Goal: Task Accomplishment & Management: Use online tool/utility

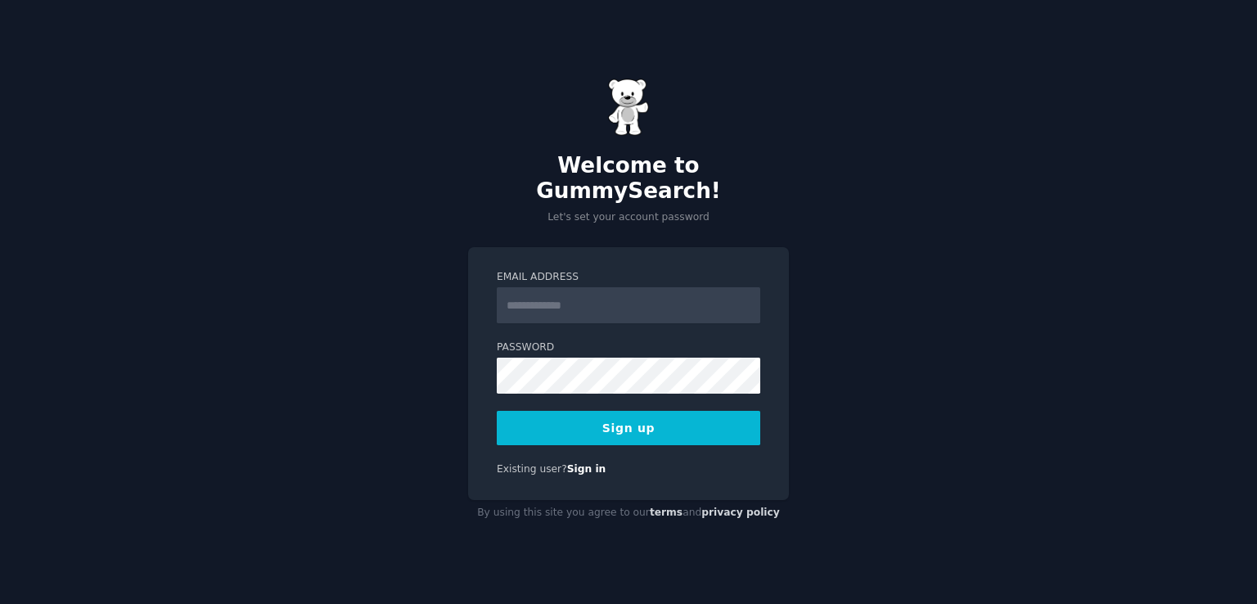
click at [548, 288] on input "Email Address" at bounding box center [628, 305] width 263 height 36
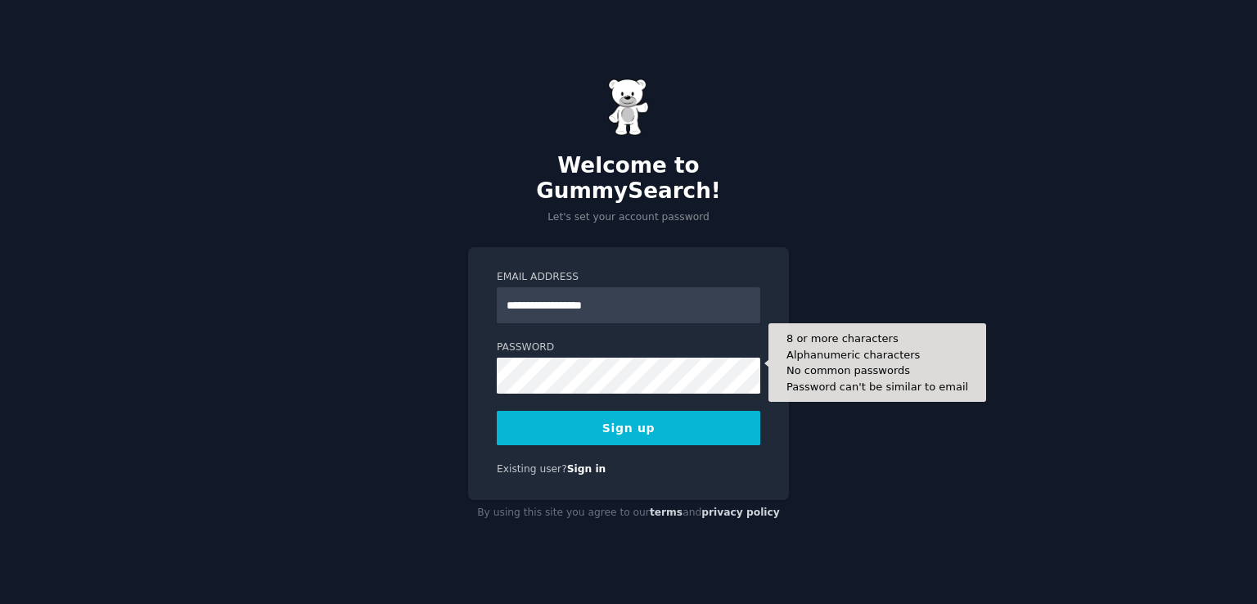
type input "**********"
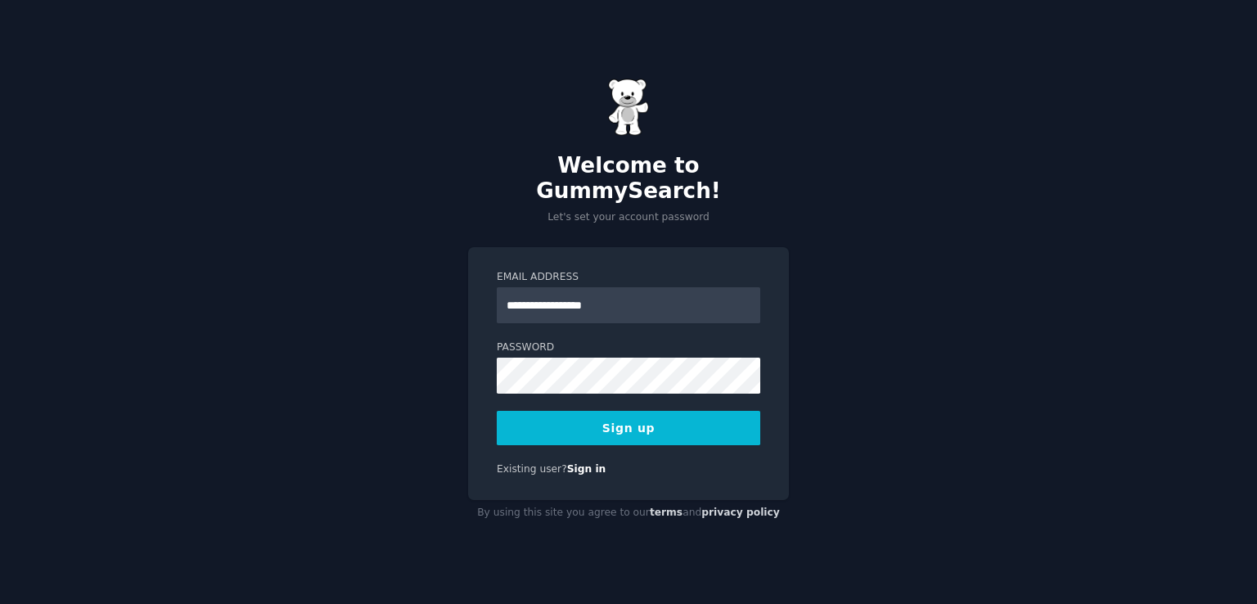
click at [628, 415] on button "Sign up" at bounding box center [628, 428] width 263 height 34
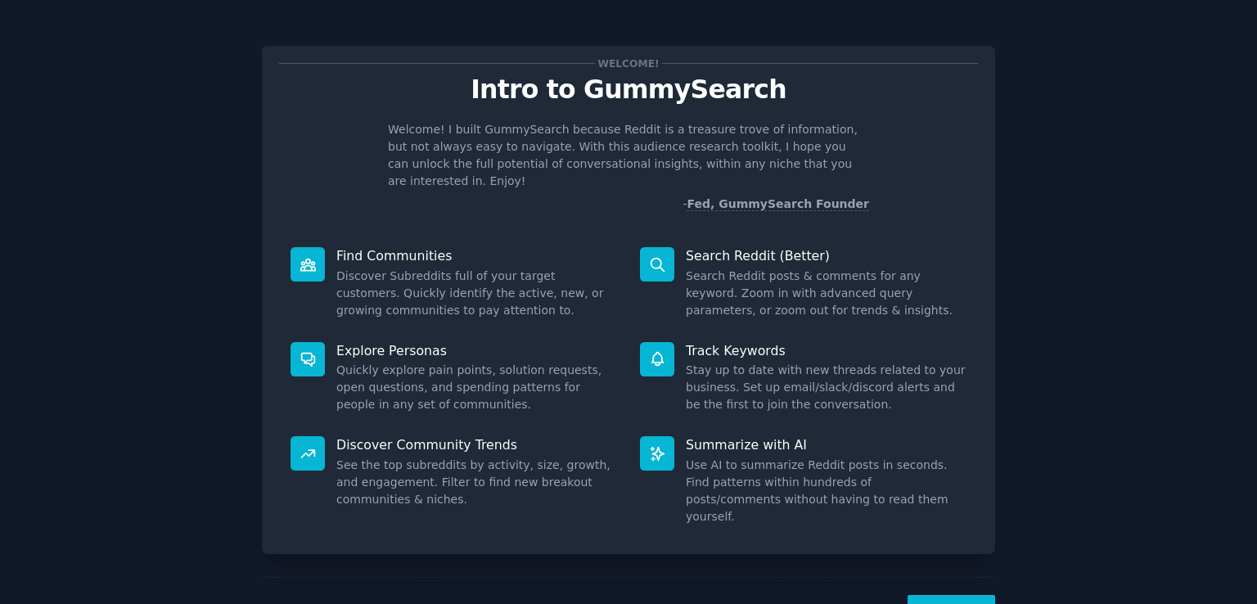
click at [967, 595] on button "Next" at bounding box center [951, 615] width 88 height 40
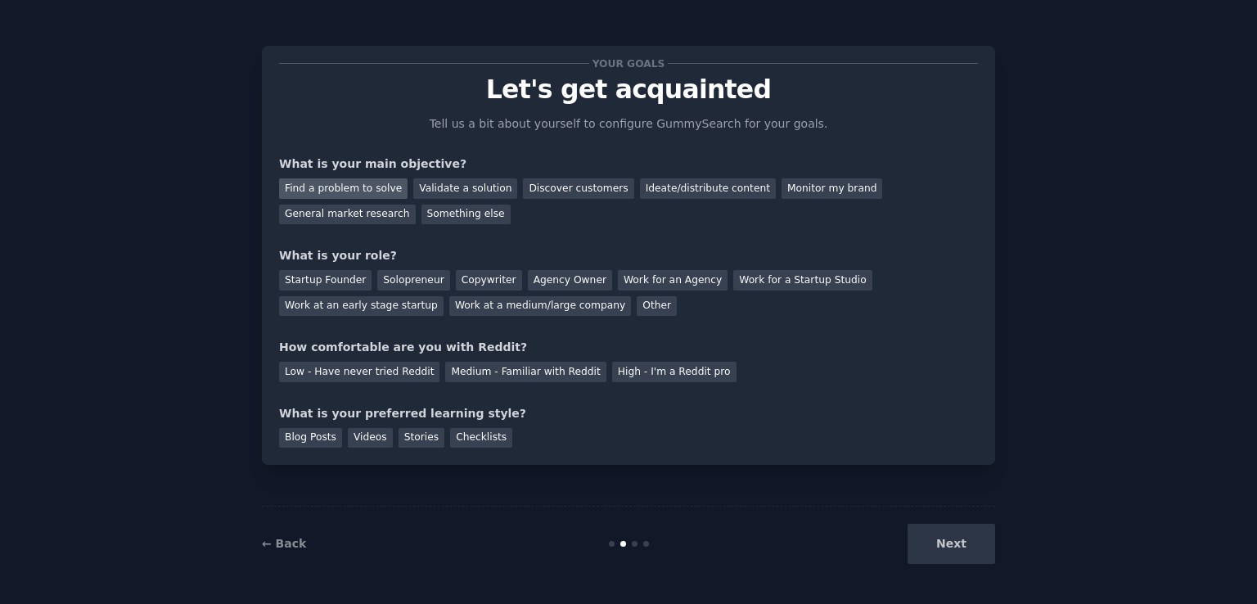
click at [353, 185] on div "Find a problem to solve" at bounding box center [343, 188] width 128 height 20
click at [348, 275] on div "Startup Founder" at bounding box center [325, 280] width 92 height 20
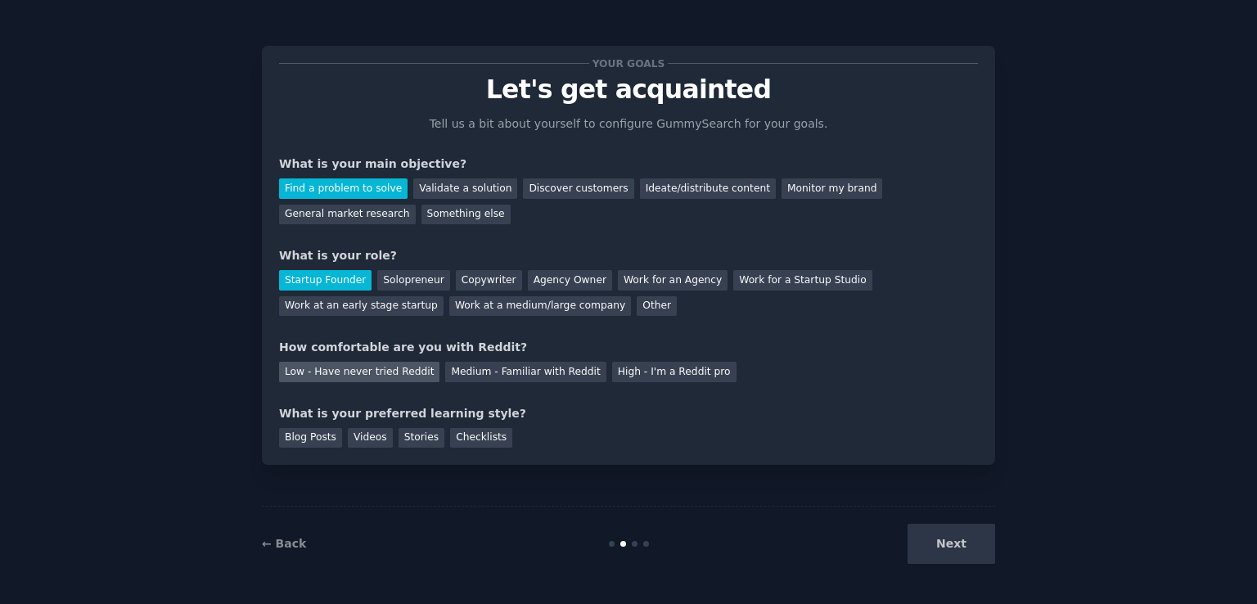
click at [381, 371] on div "Low - Have never tried Reddit" at bounding box center [359, 372] width 160 height 20
click at [456, 441] on div "Checklists" at bounding box center [481, 438] width 62 height 20
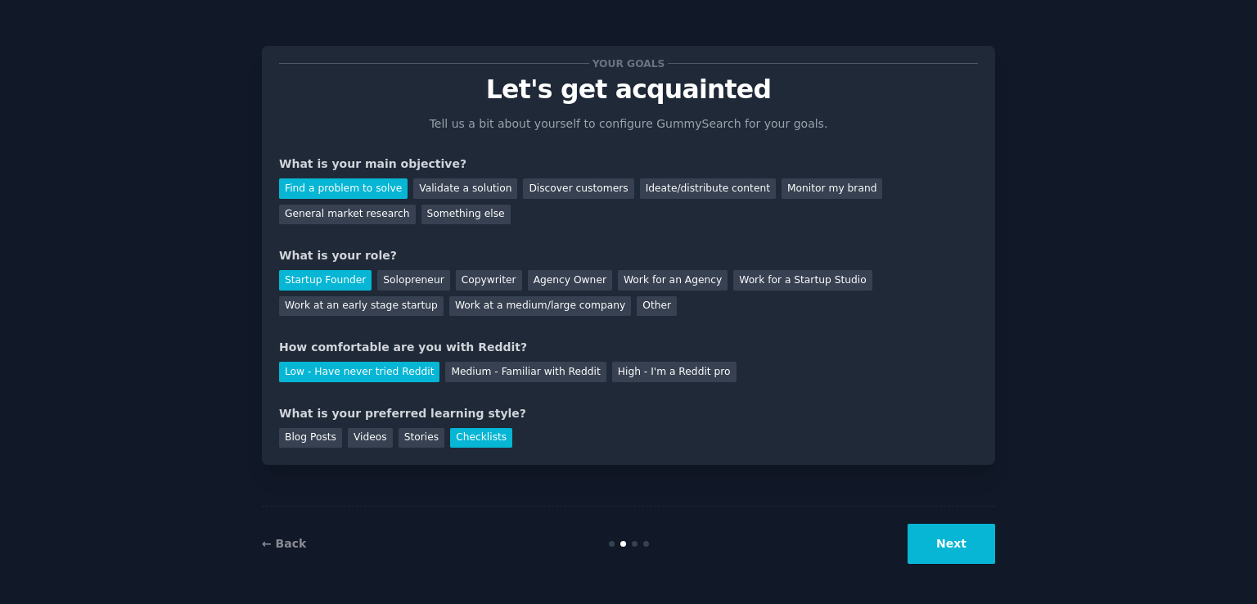
drag, startPoint x: 894, startPoint y: 547, endPoint x: 943, endPoint y: 554, distance: 48.7
click at [943, 554] on div "Next" at bounding box center [872, 544] width 245 height 40
click at [943, 554] on button "Next" at bounding box center [951, 544] width 88 height 40
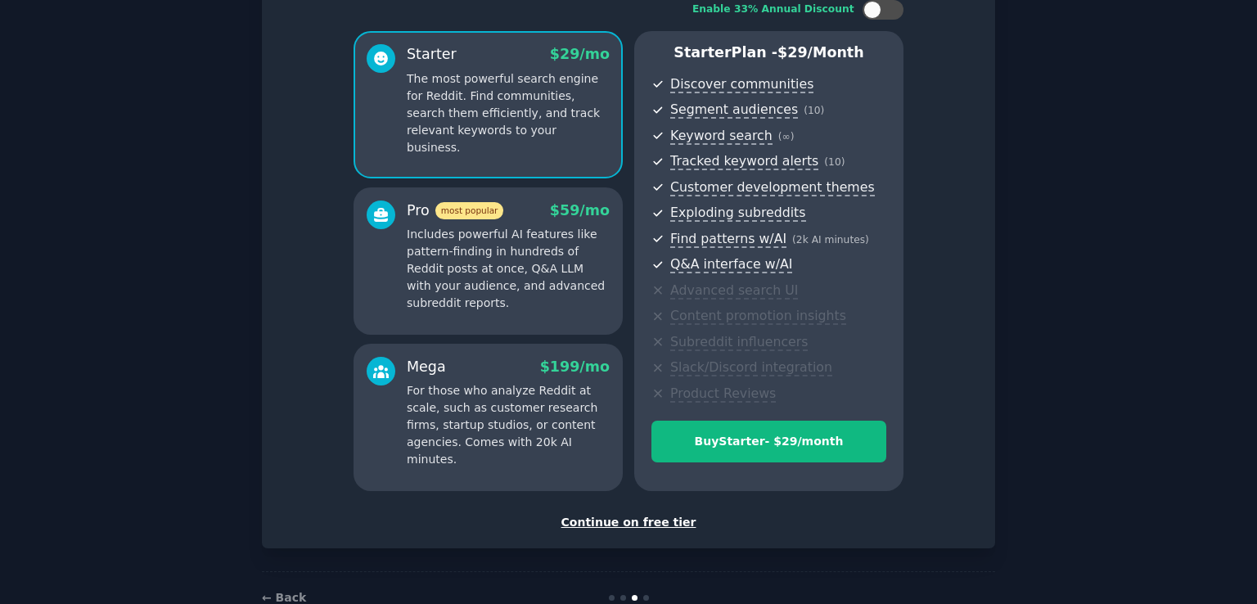
scroll to position [115, 0]
click at [615, 530] on div "Continue on free tier" at bounding box center [628, 523] width 699 height 17
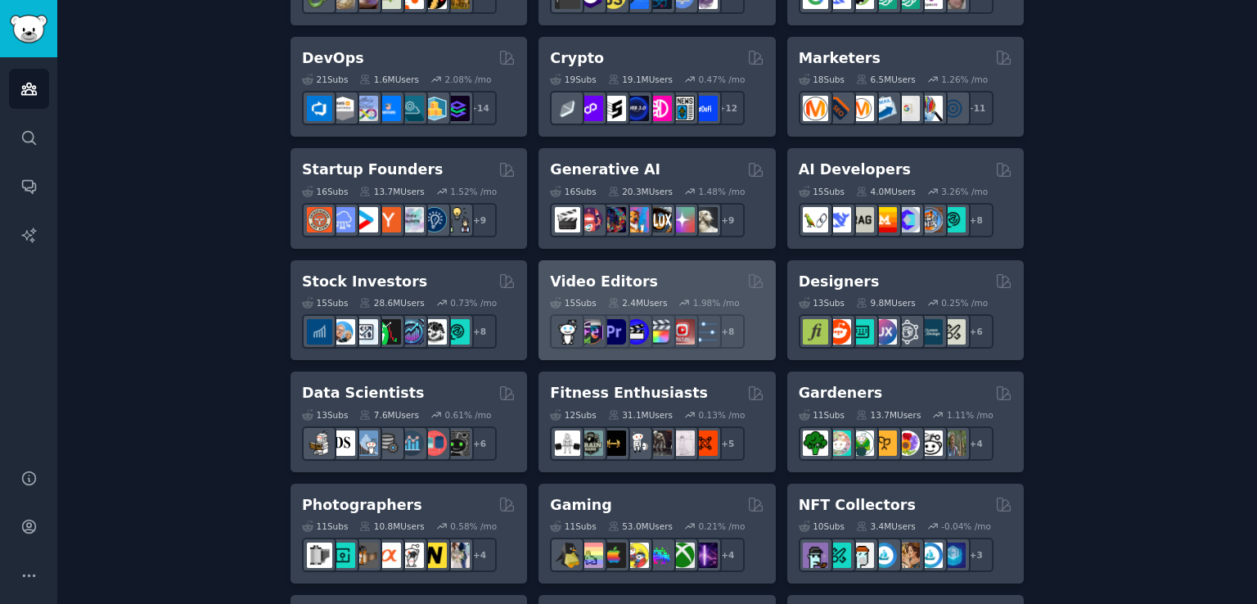
scroll to position [179, 0]
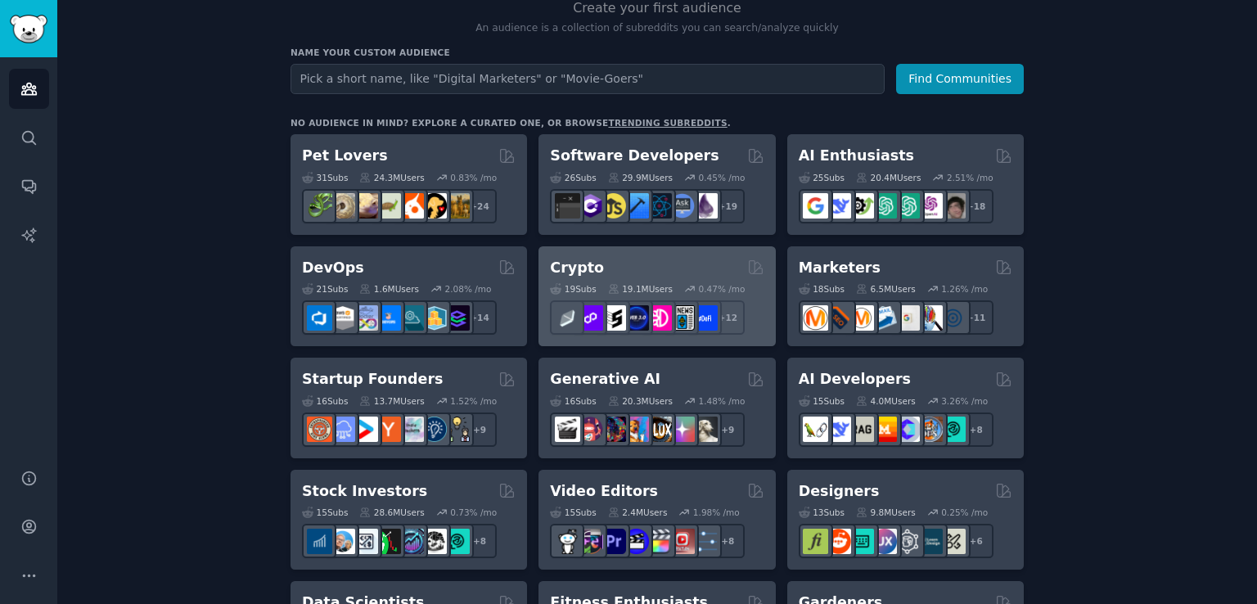
click at [590, 277] on div "19 Sub s 19.1M Users 0.47 % /mo r/defi_ + 12" at bounding box center [657, 305] width 214 height 57
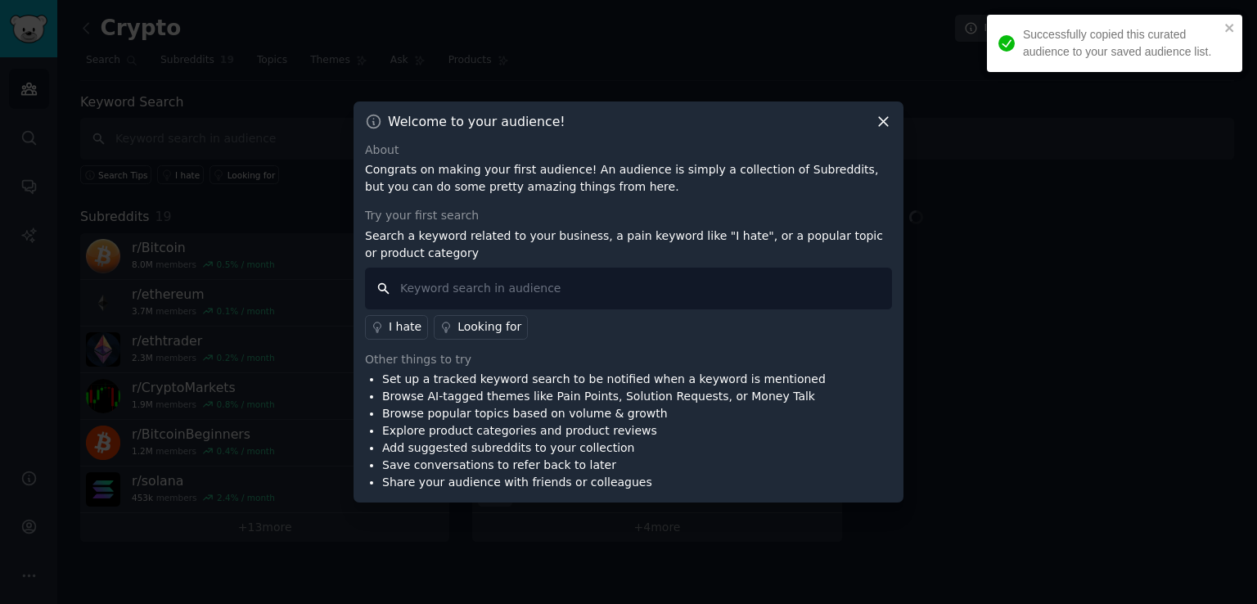
click at [814, 279] on input "text" at bounding box center [628, 289] width 527 height 42
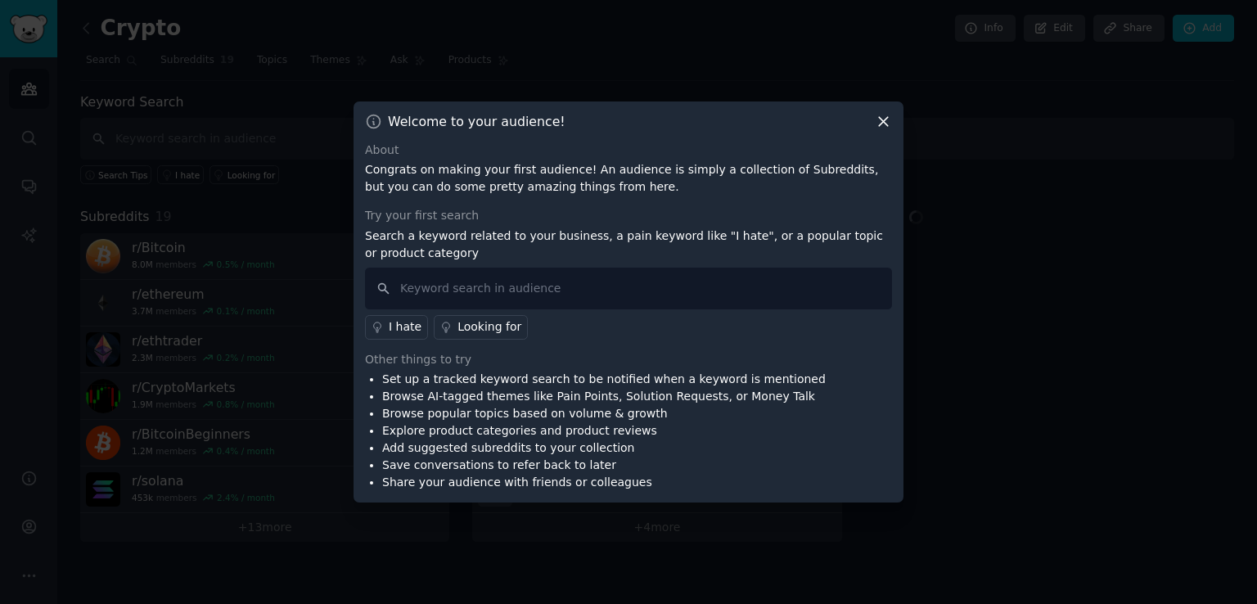
click at [887, 122] on icon at bounding box center [883, 121] width 17 height 17
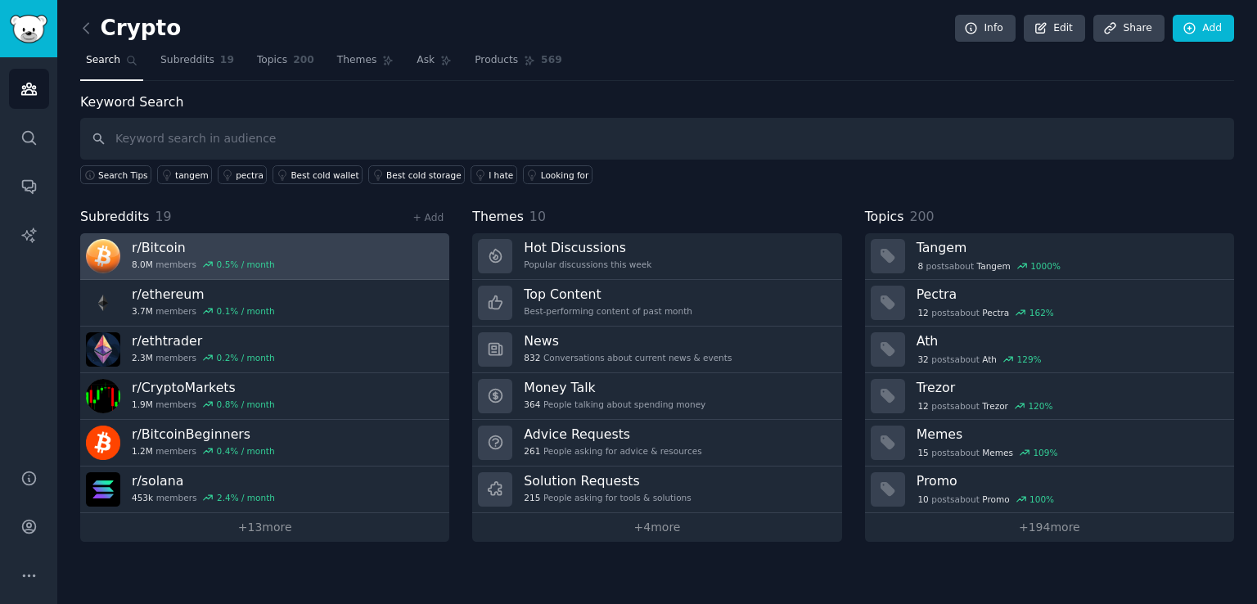
click at [311, 259] on link "r/ Bitcoin 8.0M members 0.5 % / month" at bounding box center [264, 256] width 369 height 47
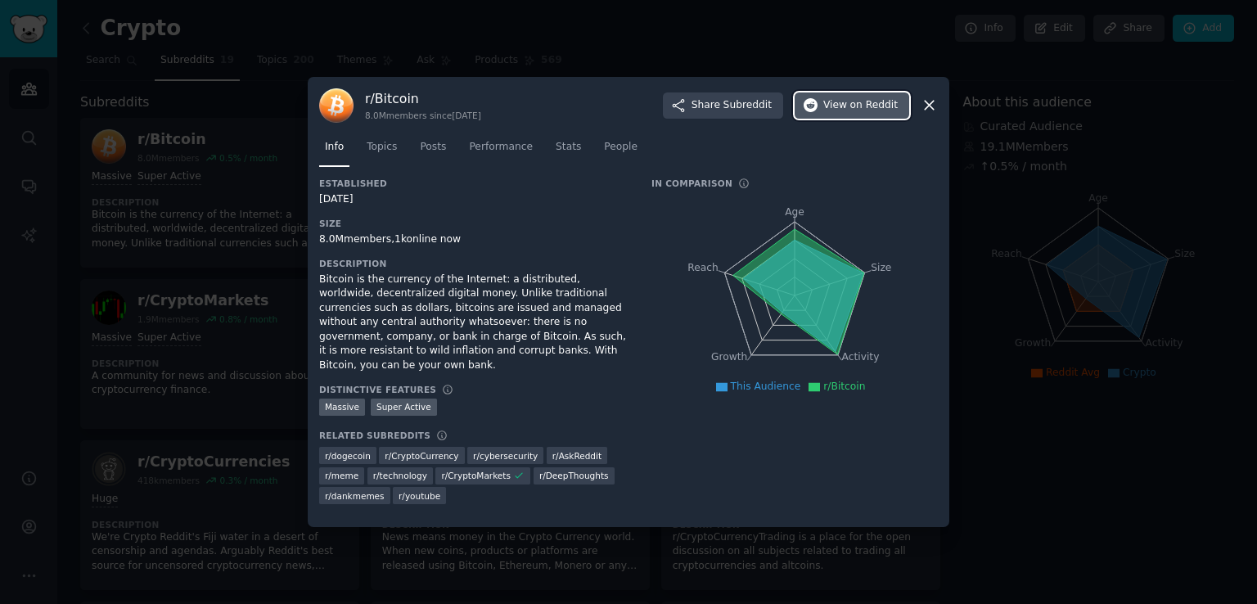
click at [907, 106] on button "View on Reddit" at bounding box center [852, 105] width 115 height 26
click at [931, 114] on icon at bounding box center [929, 105] width 17 height 17
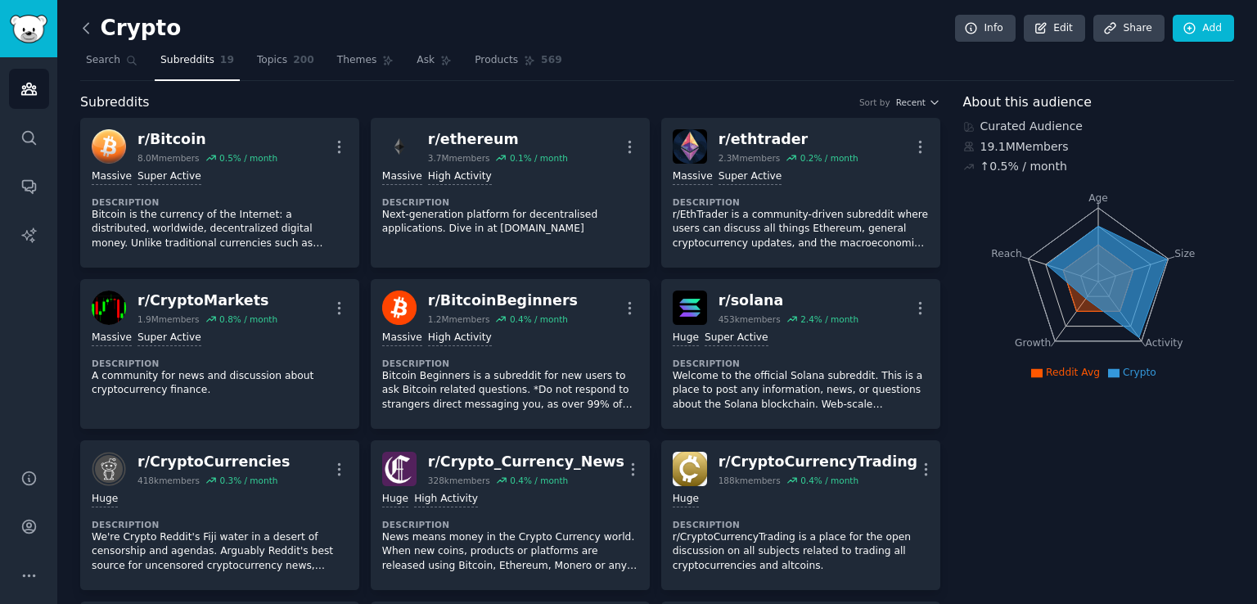
click at [83, 27] on icon at bounding box center [85, 28] width 5 height 10
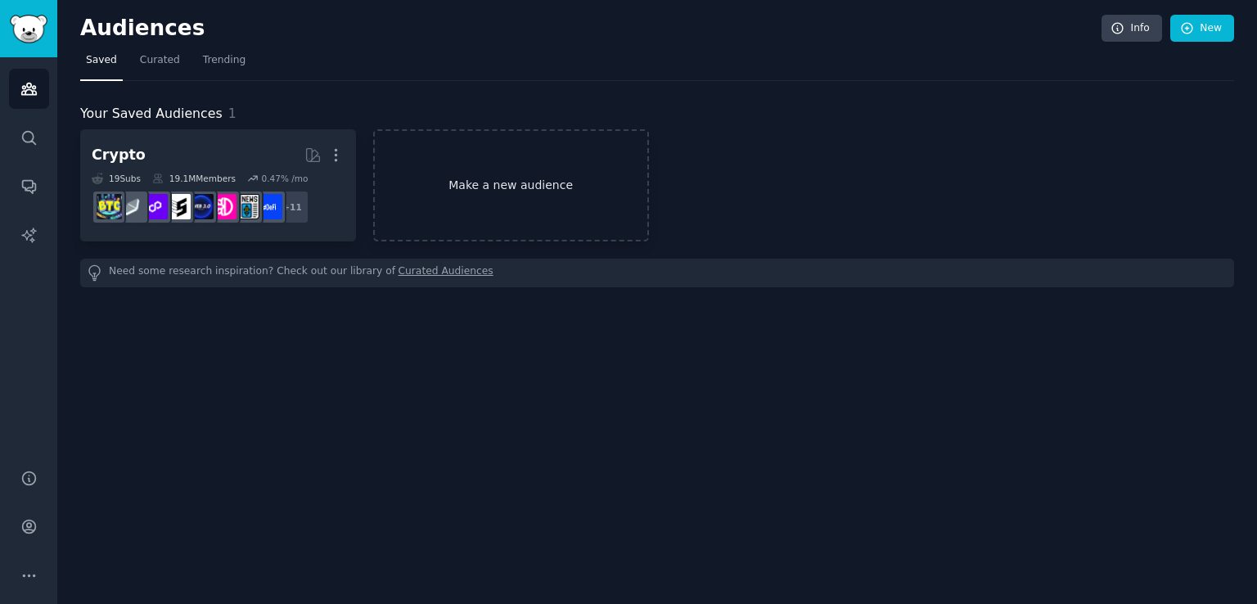
click at [448, 235] on link "Make a new audience" at bounding box center [511, 185] width 276 height 112
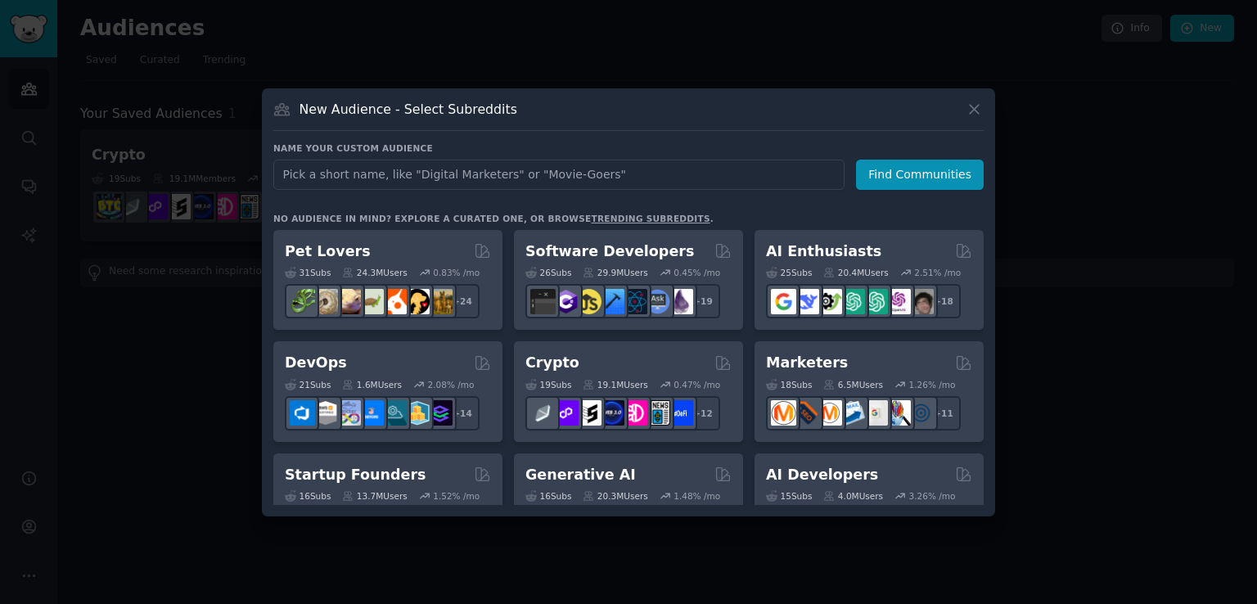
click at [565, 171] on input "text" at bounding box center [558, 175] width 571 height 30
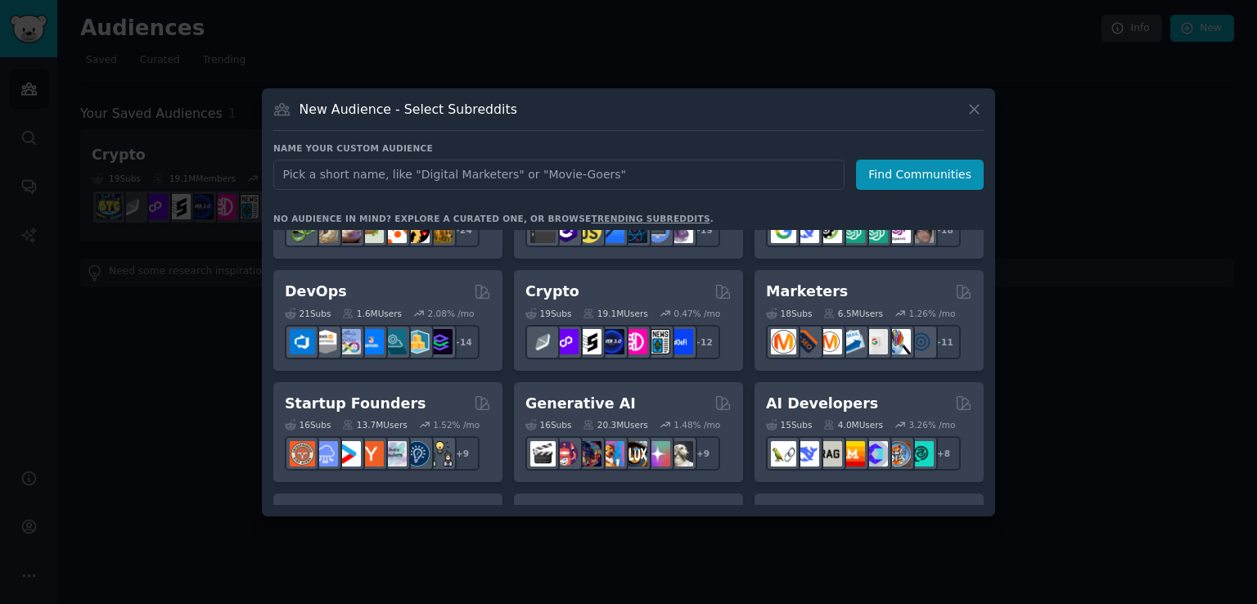
scroll to position [72, 0]
click at [596, 161] on input "text" at bounding box center [558, 175] width 571 height 30
type input "m"
type input "makeup"
click button "Find Communities" at bounding box center [920, 175] width 128 height 30
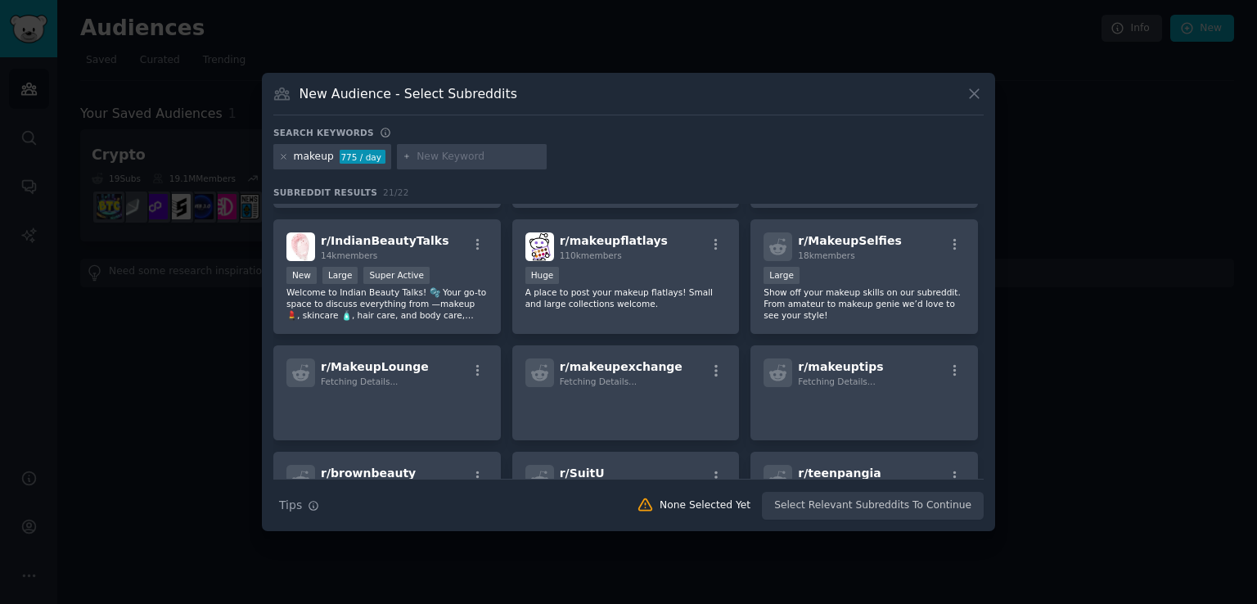
scroll to position [367, 0]
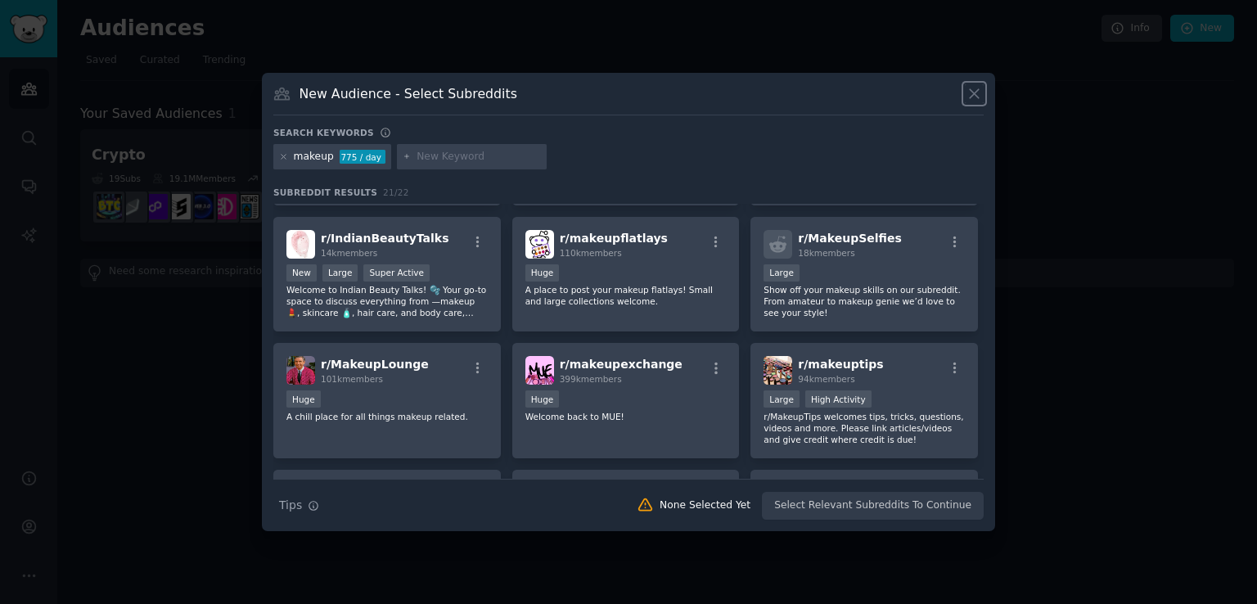
click at [975, 94] on icon at bounding box center [974, 93] width 9 height 9
